Goal: Task Accomplishment & Management: Manage account settings

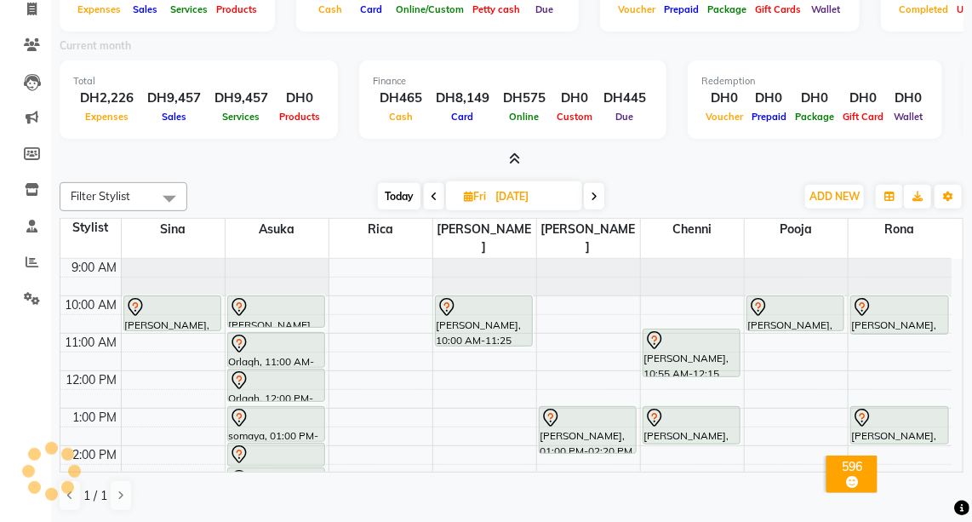
scroll to position [3, 0]
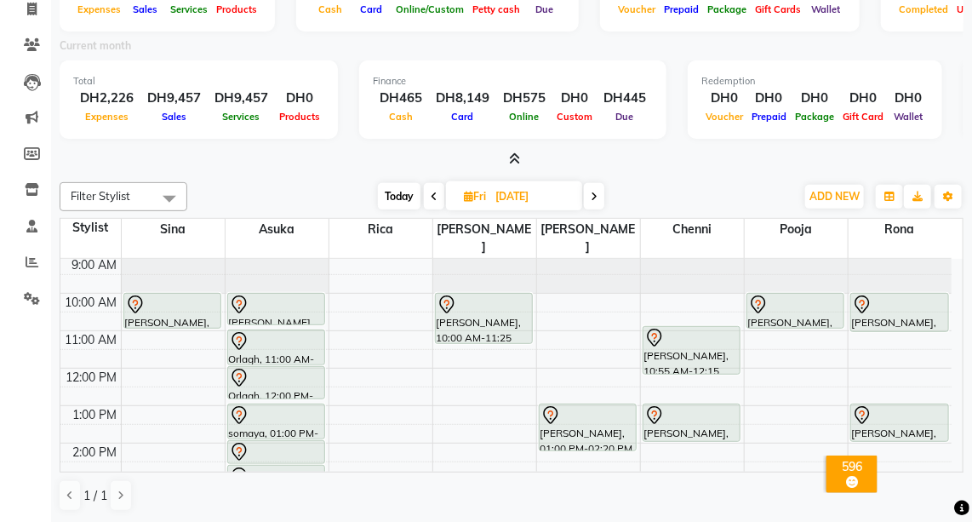
click at [397, 201] on span "Today" at bounding box center [399, 196] width 43 height 26
type input "[DATE]"
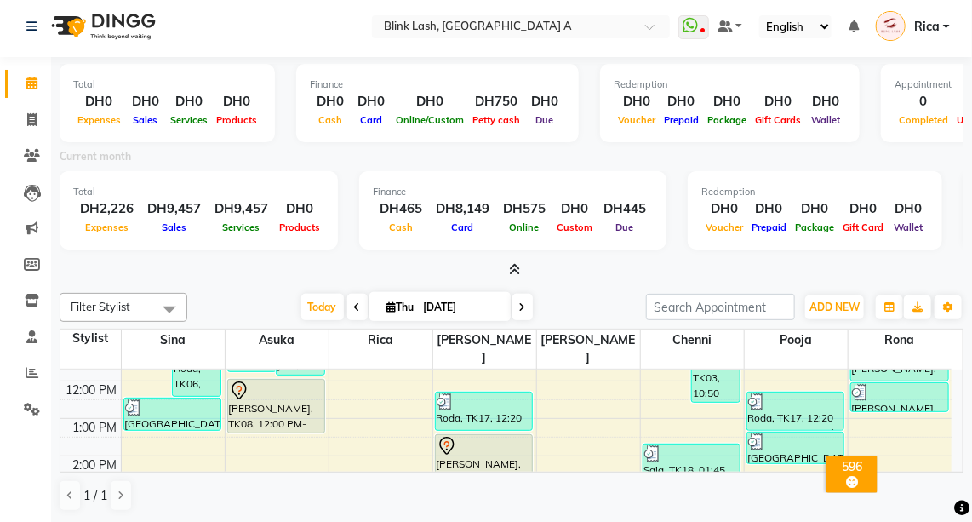
scroll to position [0, 0]
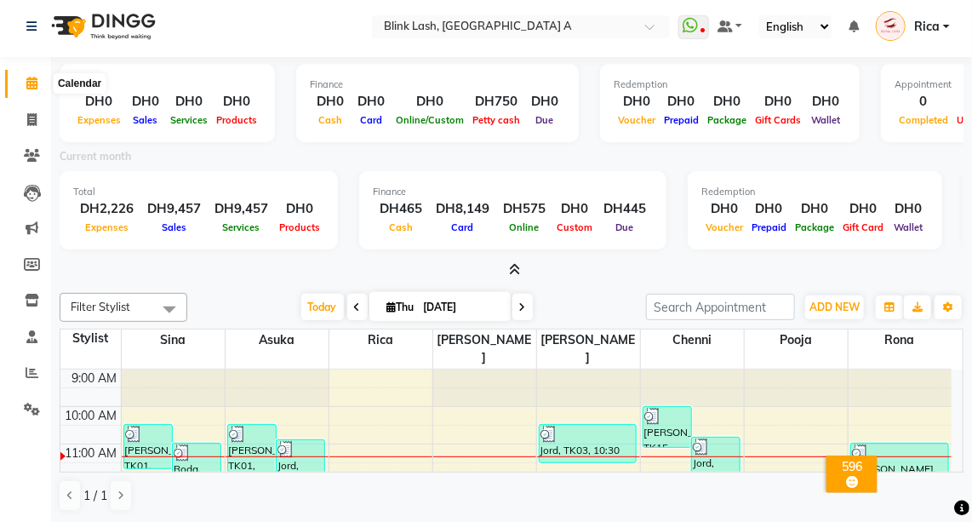
click at [37, 84] on span at bounding box center [32, 84] width 30 height 20
click at [939, 27] on span "Rica" at bounding box center [927, 27] width 26 height 18
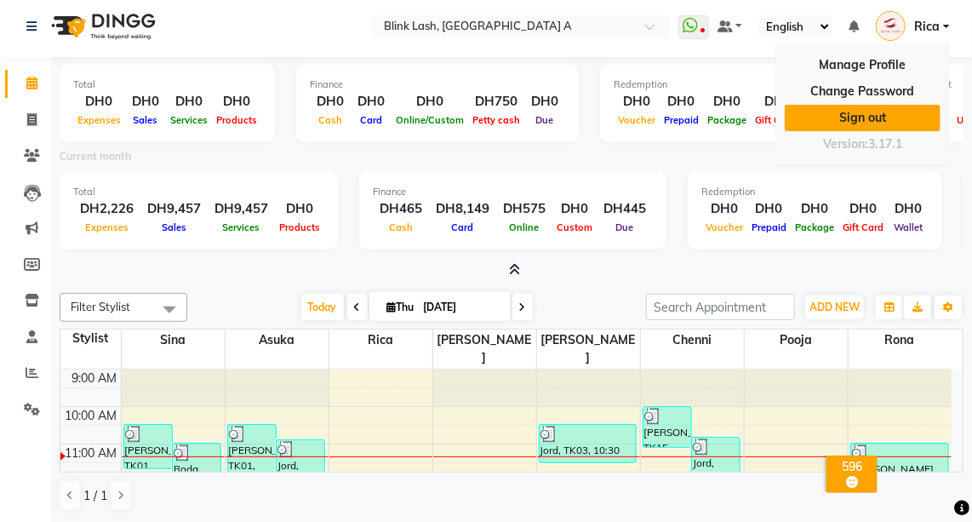
click at [870, 117] on link "Sign out" at bounding box center [863, 118] width 156 height 26
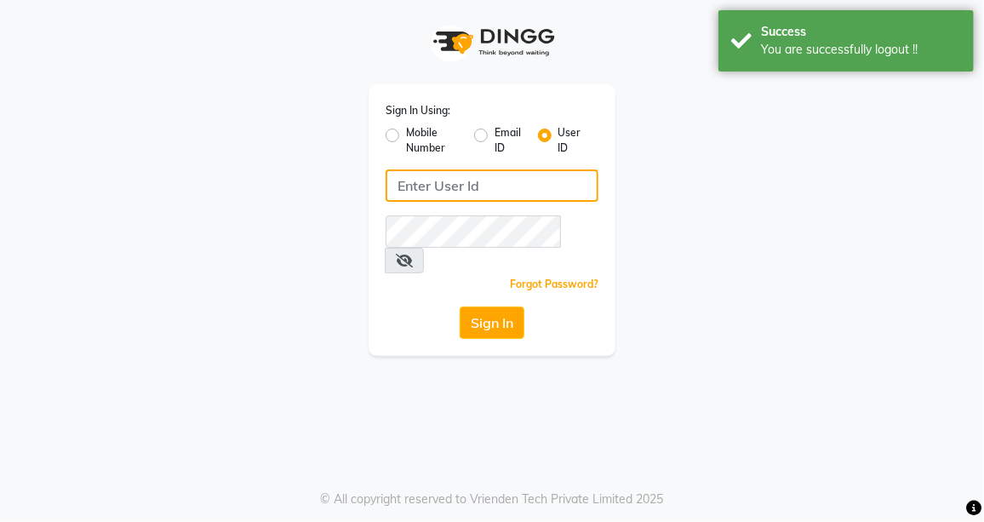
type input "[EMAIL_ADDRESS][DOMAIN_NAME]"
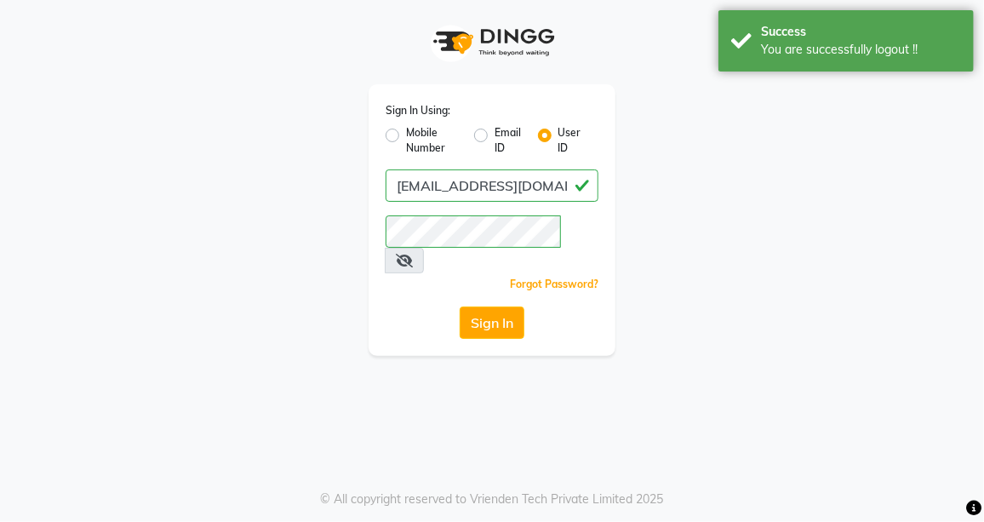
click at [495, 134] on label "Email ID" at bounding box center [509, 140] width 29 height 31
click at [495, 134] on input "Email ID" at bounding box center [500, 130] width 11 height 11
radio input "true"
radio input "false"
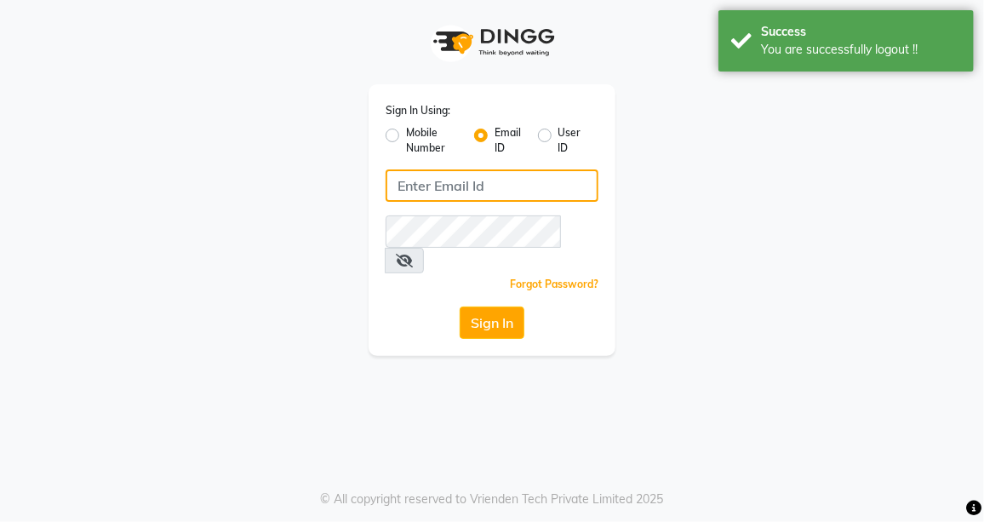
click at [494, 195] on input "Username" at bounding box center [492, 185] width 213 height 32
type input "[EMAIL_ADDRESS][DOMAIN_NAME]"
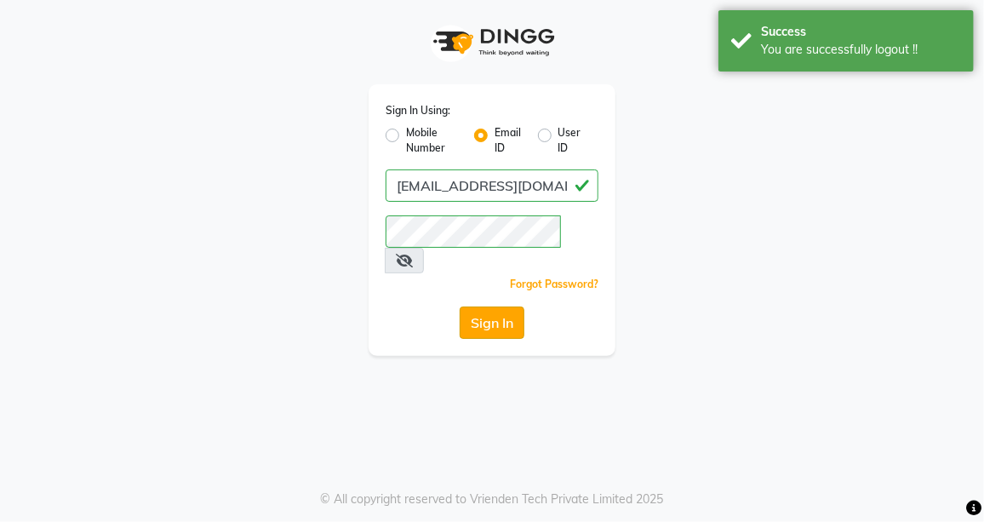
click at [500, 306] on button "Sign In" at bounding box center [492, 322] width 65 height 32
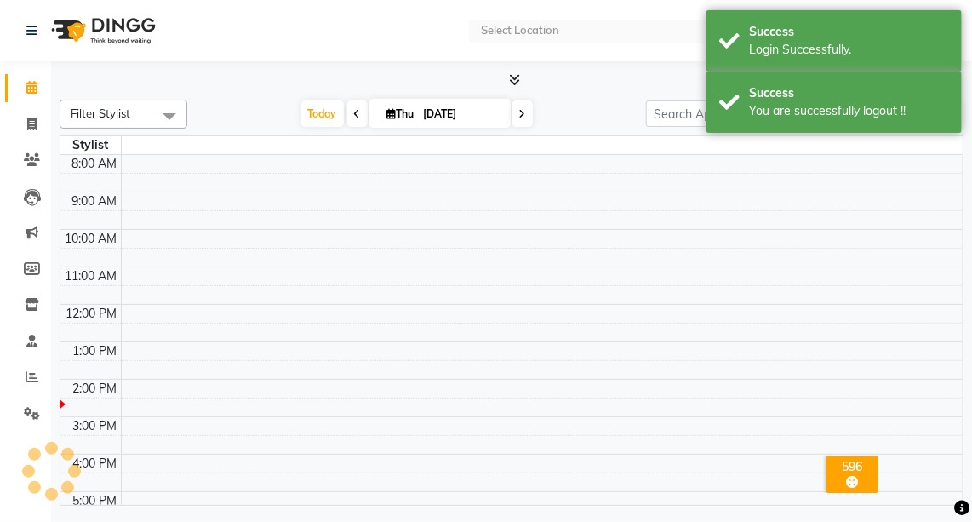
select select "en"
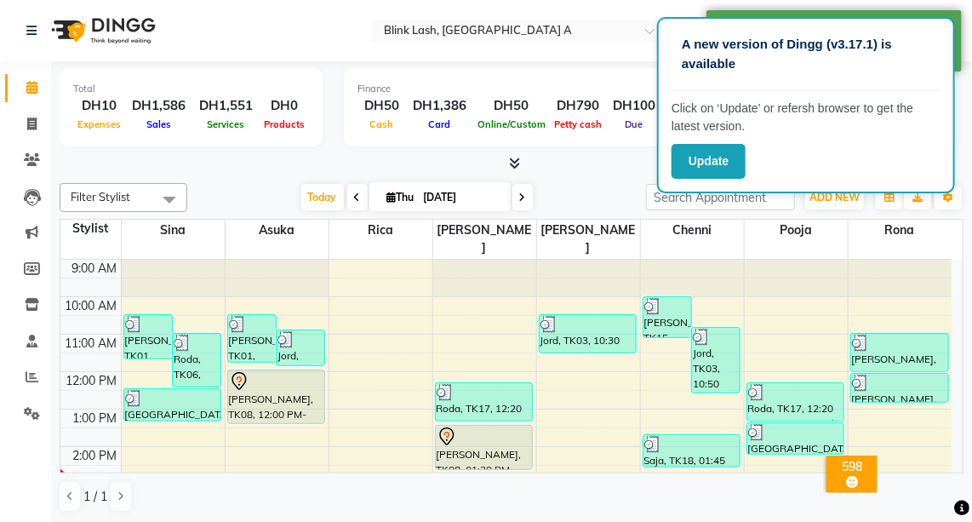
click at [514, 163] on icon at bounding box center [515, 163] width 11 height 13
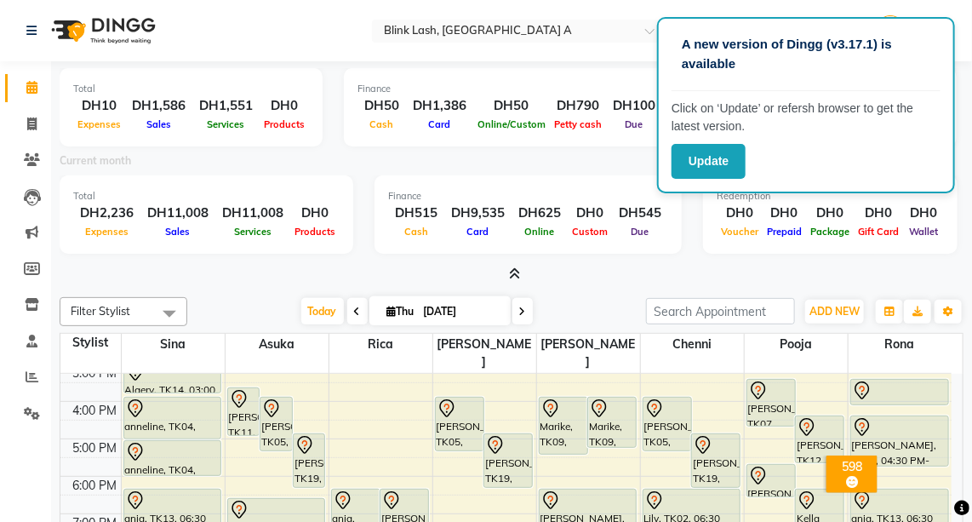
click at [523, 314] on icon at bounding box center [522, 311] width 7 height 10
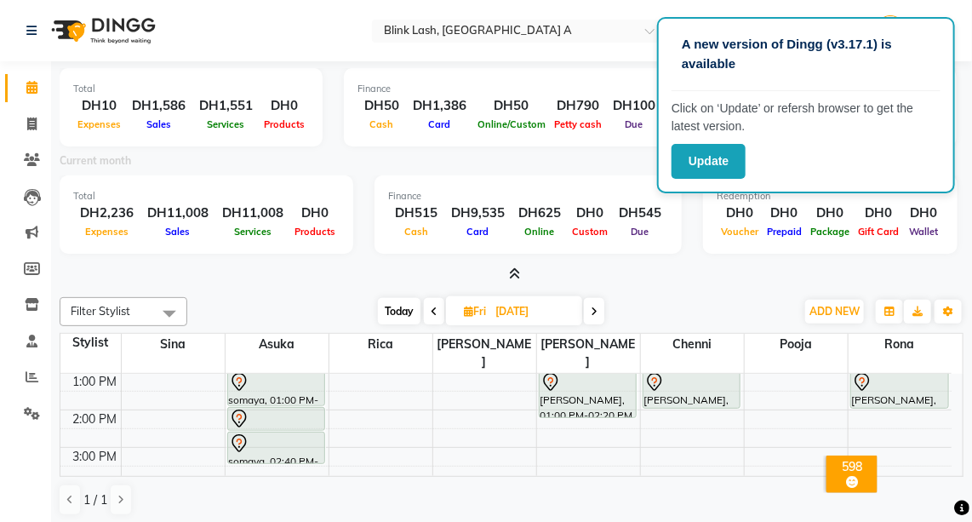
scroll to position [157, 0]
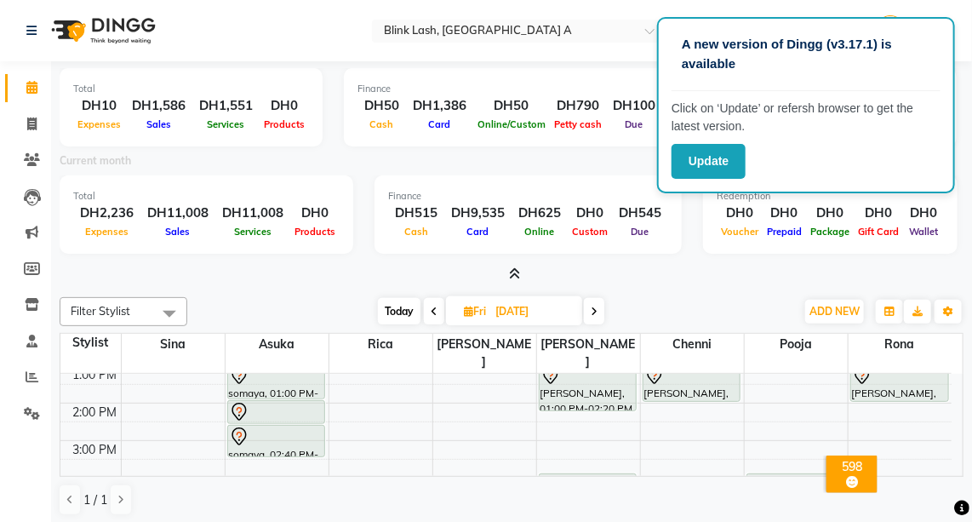
click at [601, 310] on span at bounding box center [594, 311] width 20 height 26
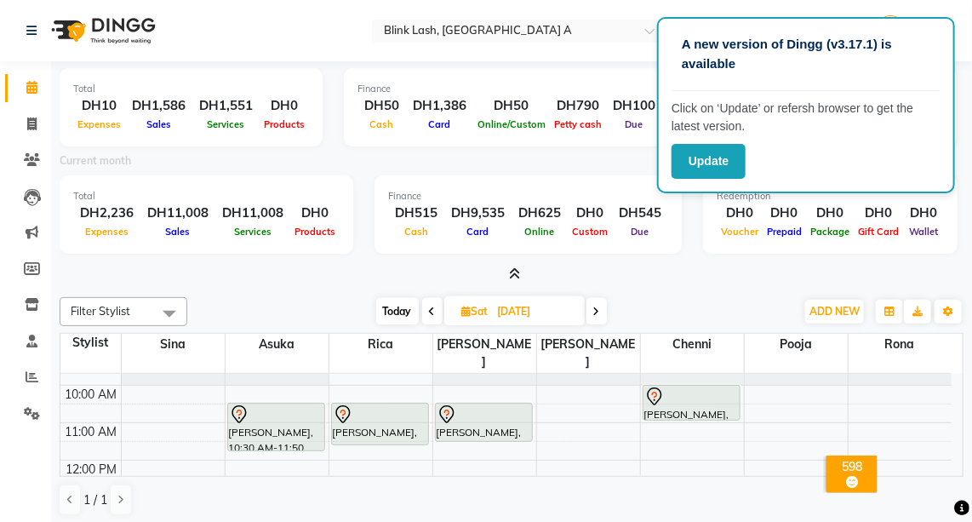
scroll to position [0, 0]
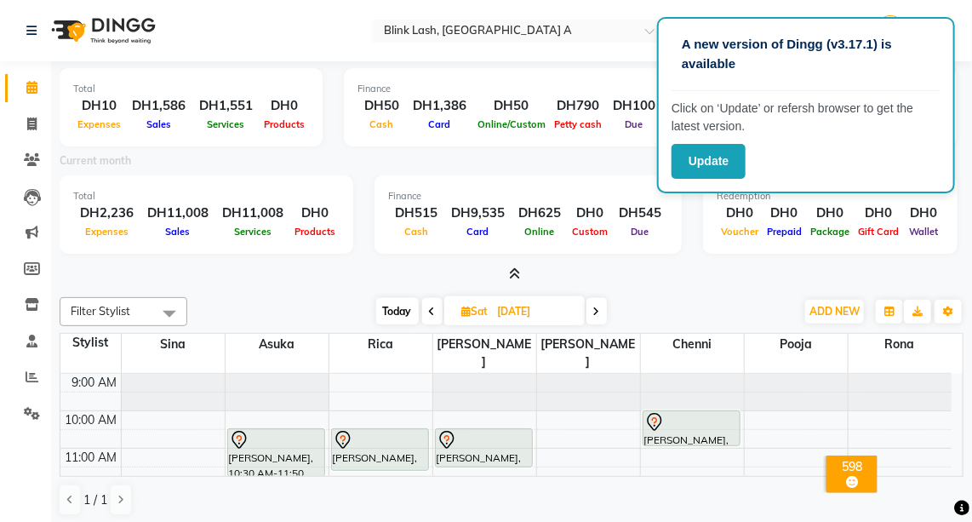
click at [596, 310] on icon at bounding box center [596, 311] width 7 height 10
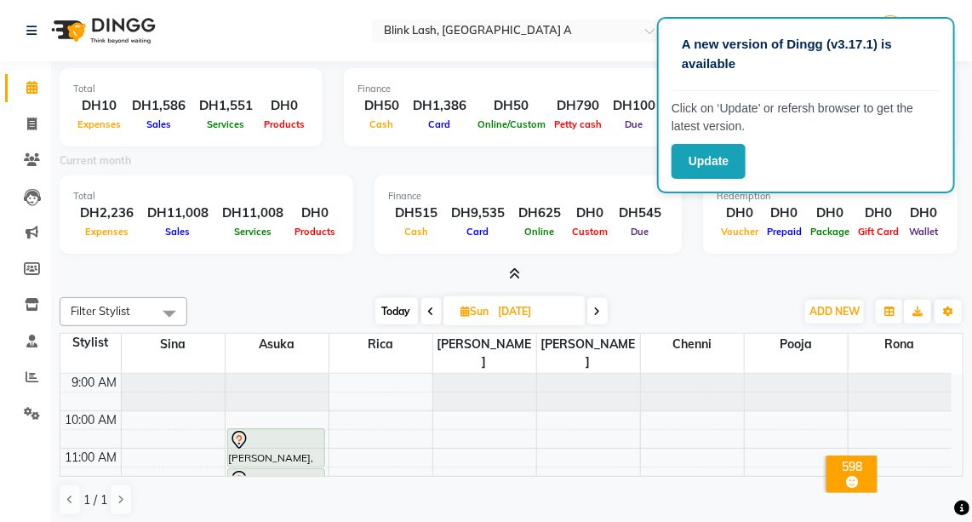
click at [601, 312] on span at bounding box center [597, 311] width 20 height 26
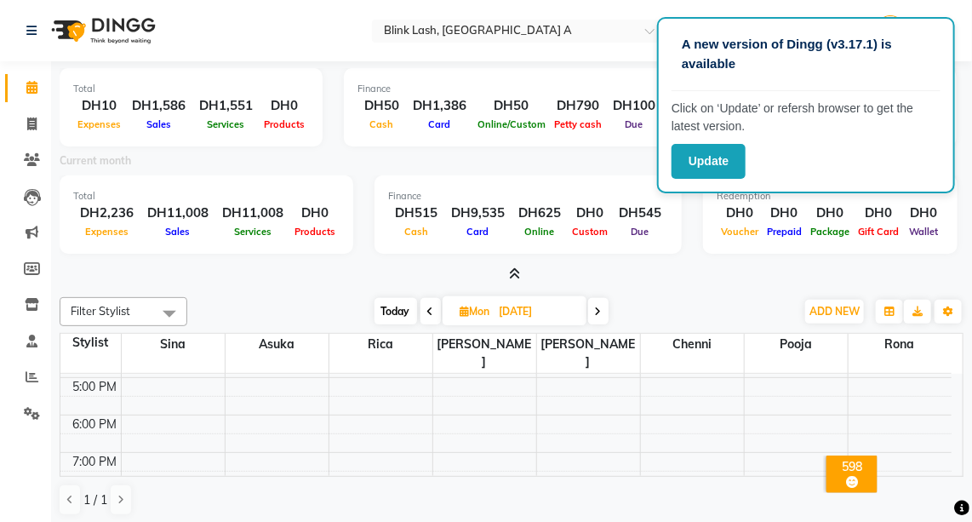
scroll to position [433, 0]
click at [403, 310] on span "Today" at bounding box center [396, 311] width 43 height 26
type input "[DATE]"
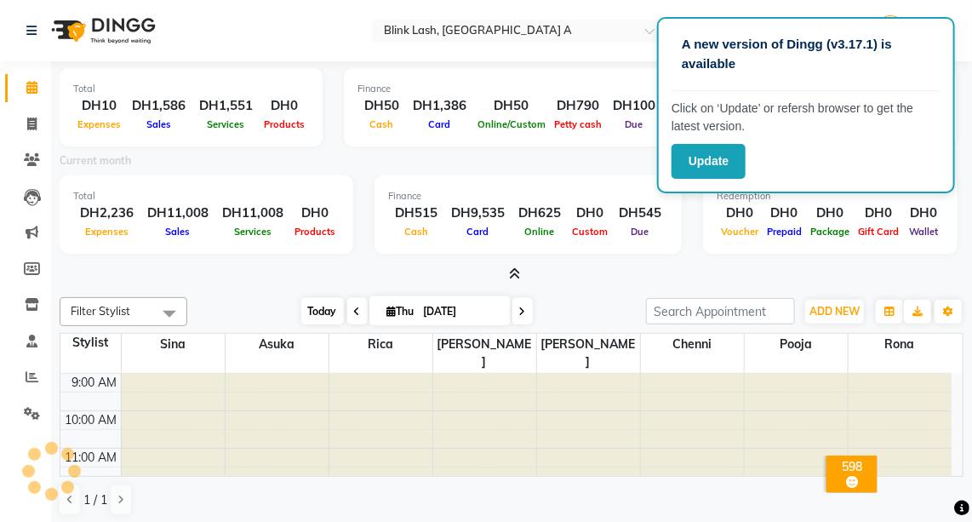
scroll to position [184, 0]
